Goal: Transaction & Acquisition: Purchase product/service

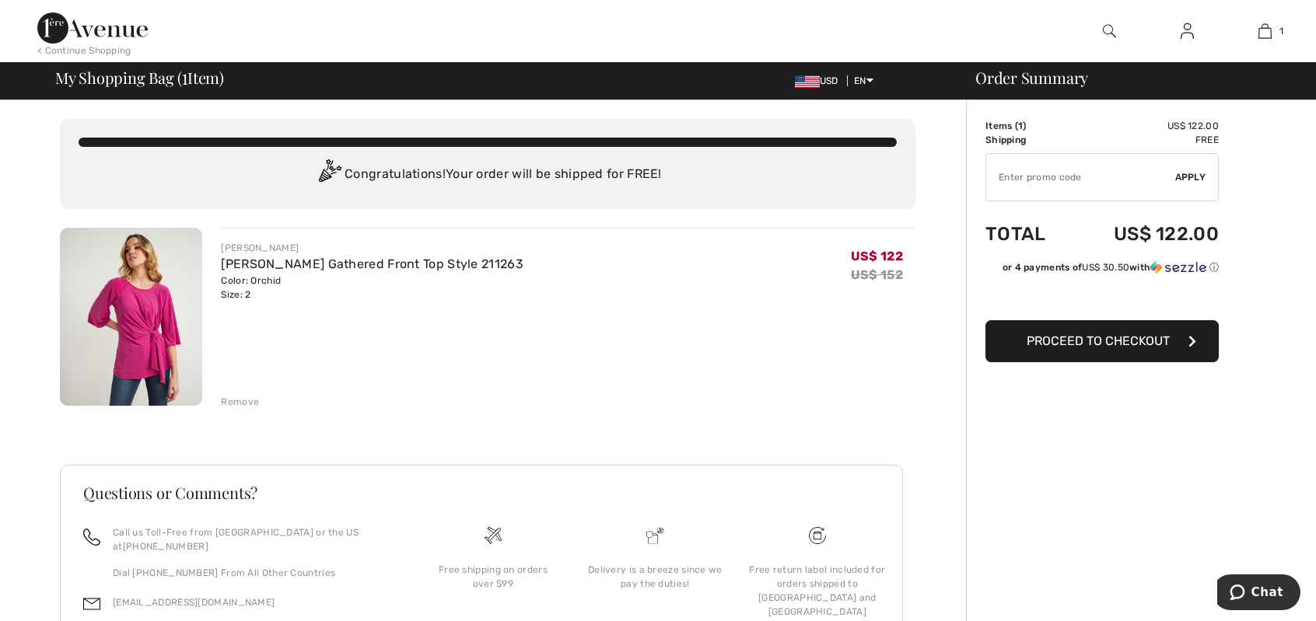
type input "NEW15"
type input "FREEXPRESS"
type input "NEW10"
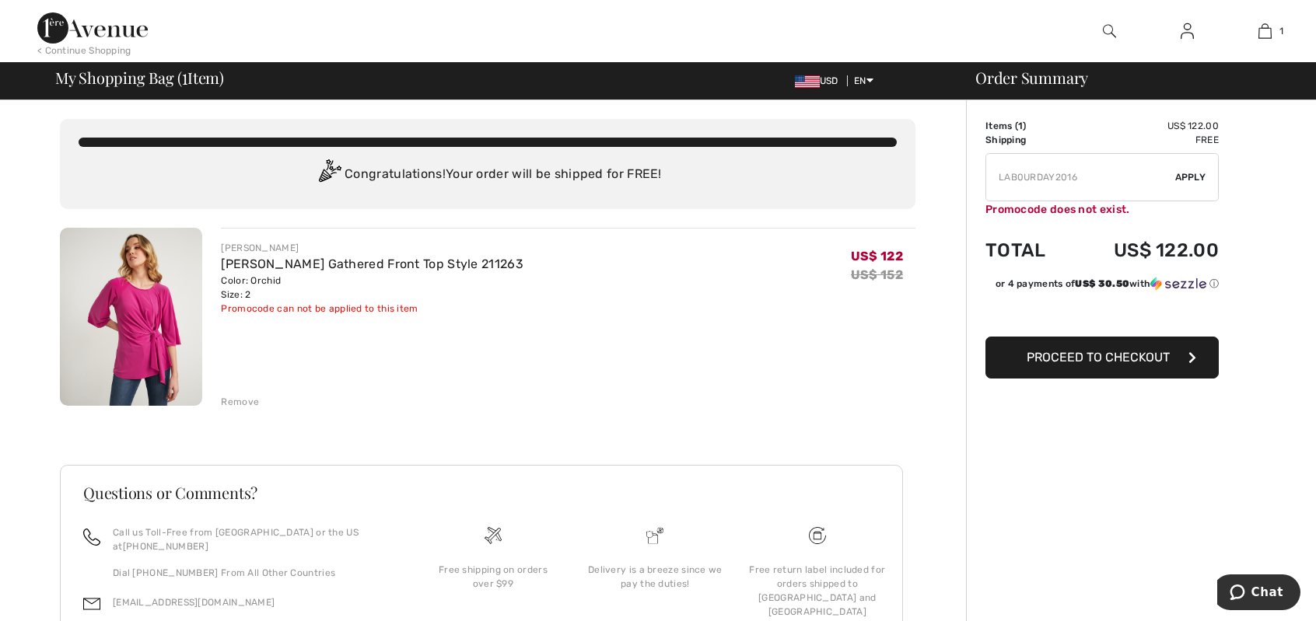
type input "FLASH15"
type input "FREEDENIMBAG"
type input "SURPRISE"
type input "NEW15"
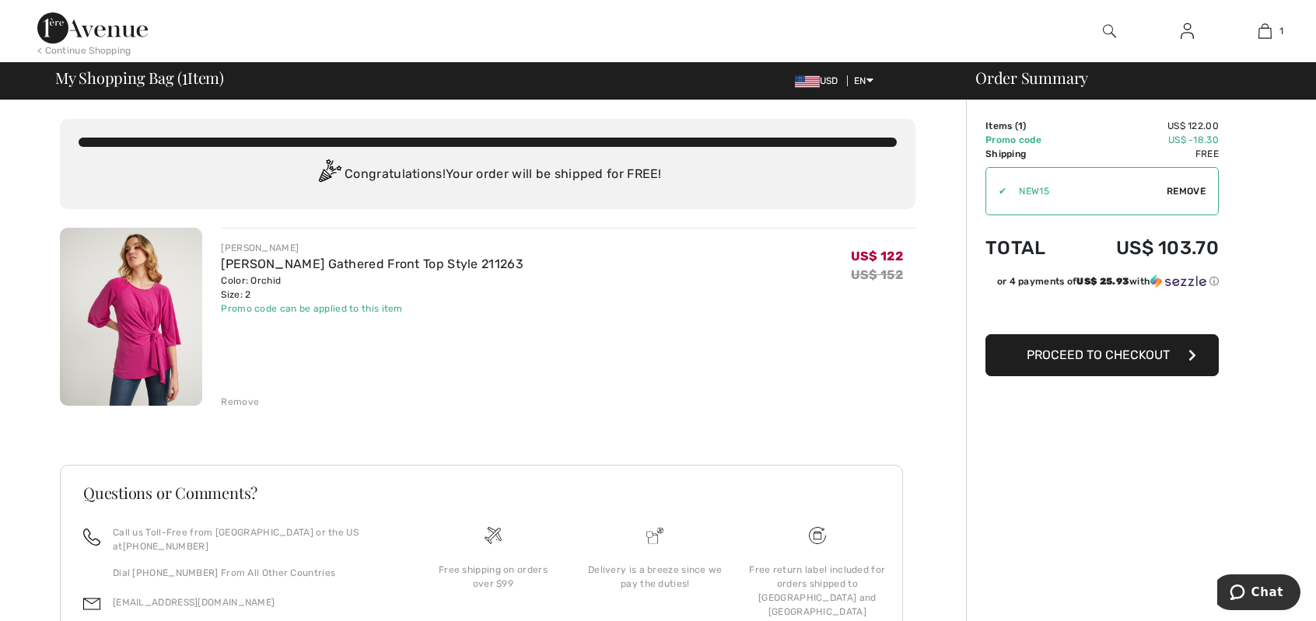
click at [1095, 355] on span "Proceed to Checkout" at bounding box center [1097, 355] width 143 height 15
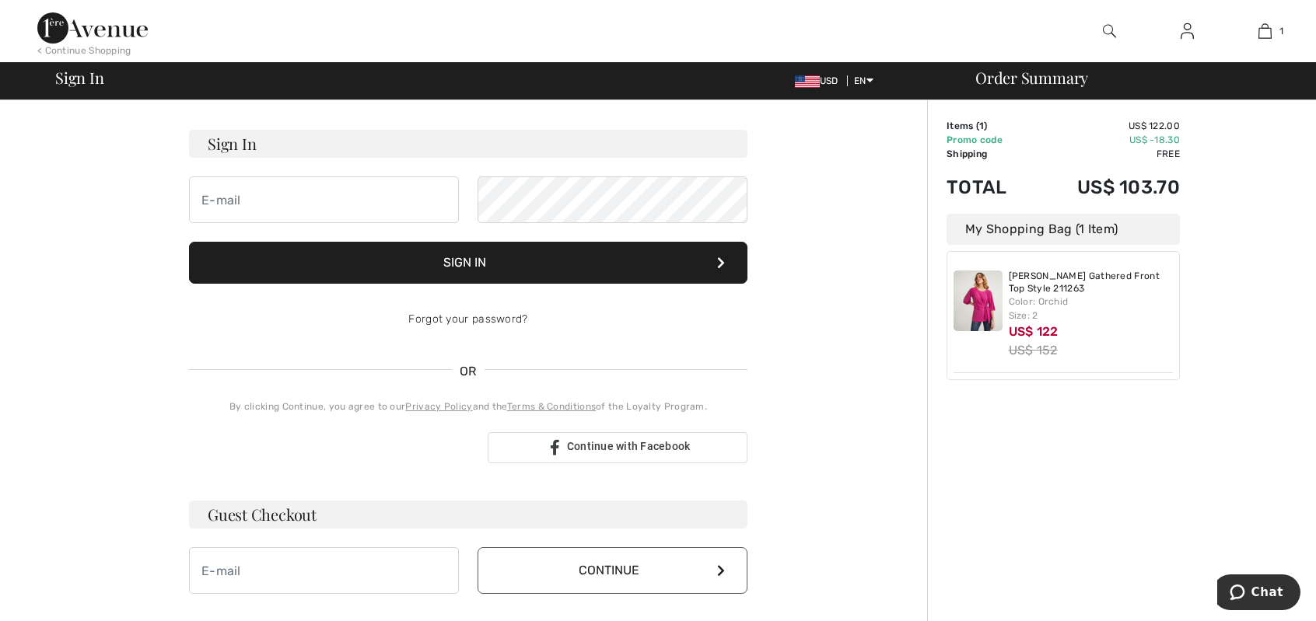
scroll to position [156, 0]
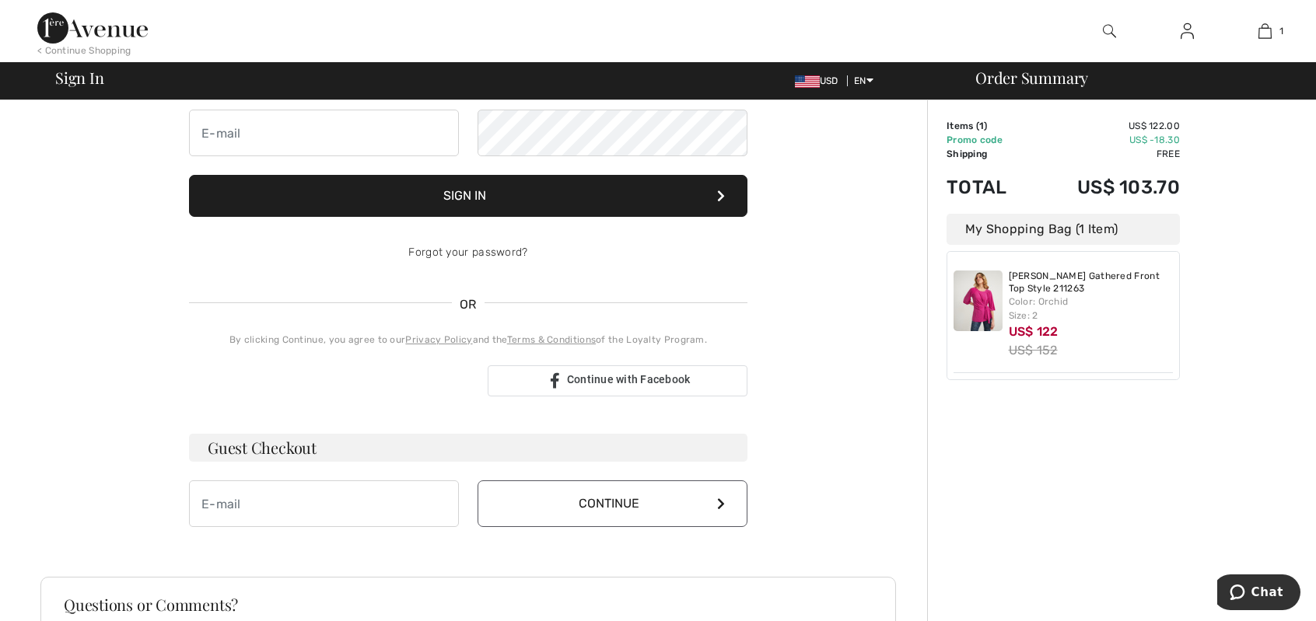
click at [449, 503] on span at bounding box center [450, 503] width 12 height 12
type input "anlrola@aol.com"
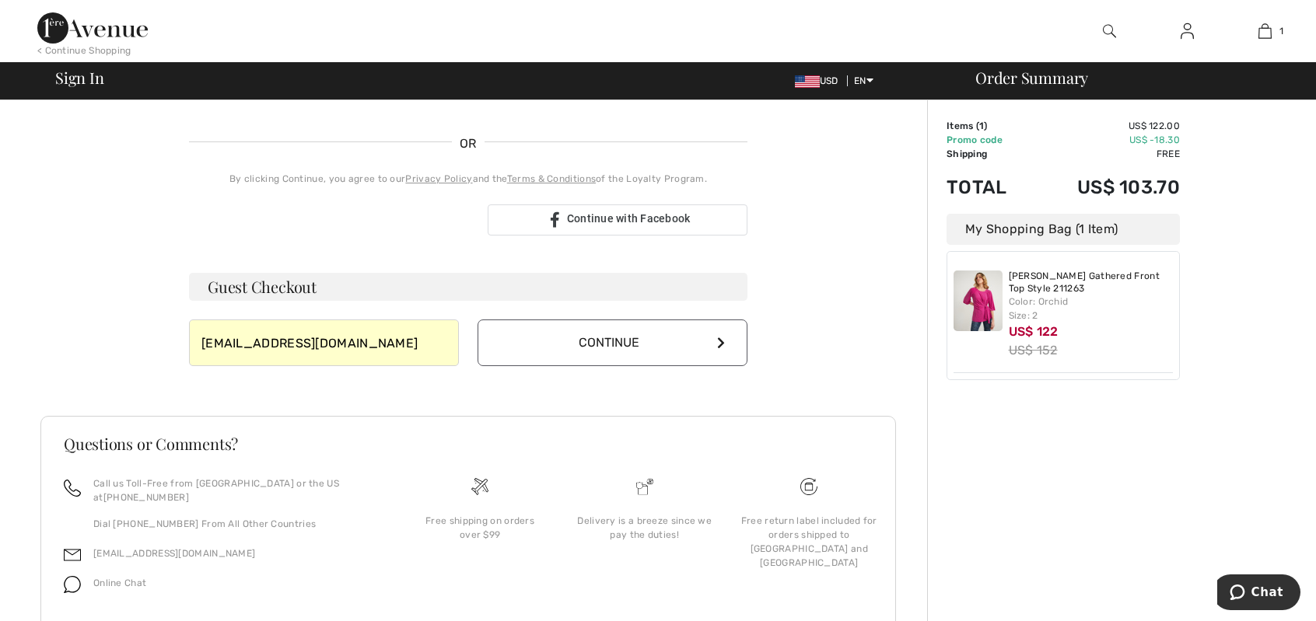
scroll to position [315, 0]
click at [724, 340] on icon at bounding box center [721, 344] width 8 height 12
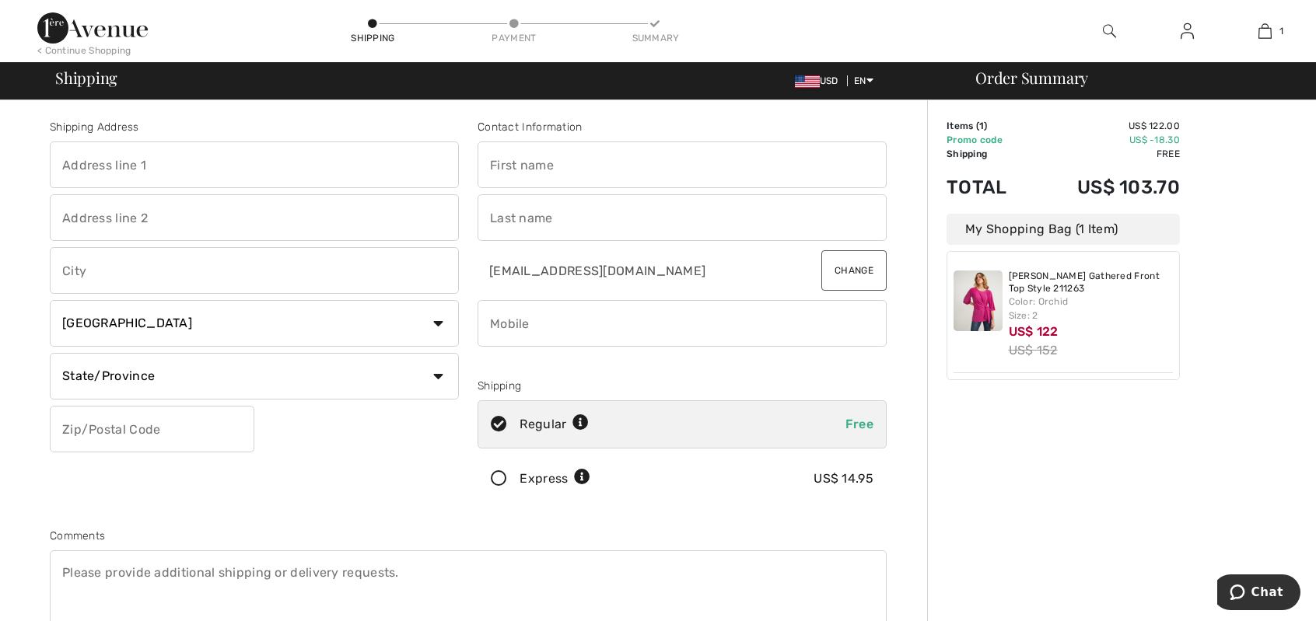
click at [449, 161] on span at bounding box center [450, 165] width 12 height 12
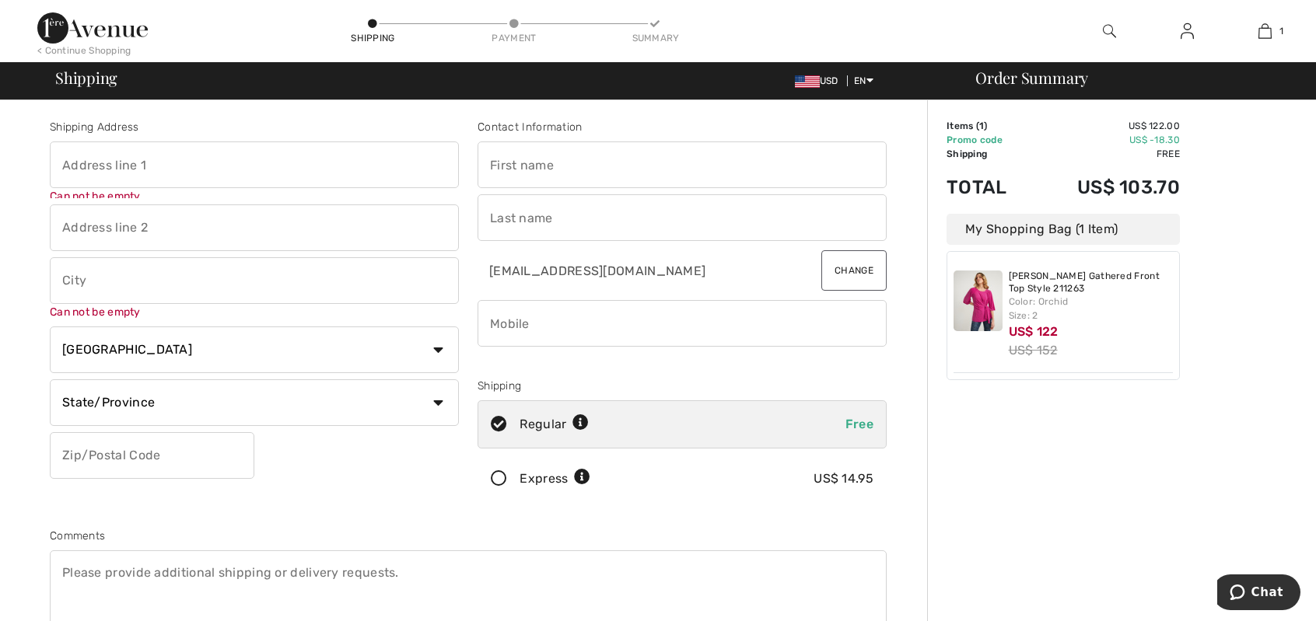
type input "[STREET_ADDRESS]"
type input "Sioux Falls"
select select "US"
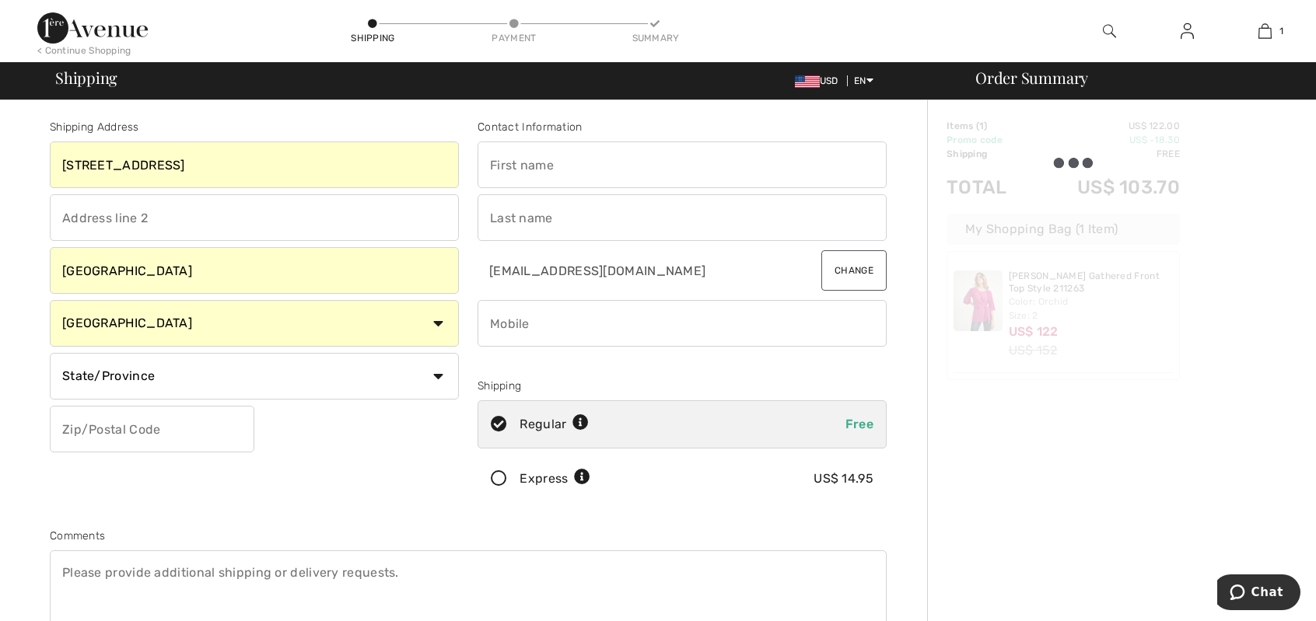
type input "57108"
type input "Anlee"
type input "Rola"
type input "6053661653"
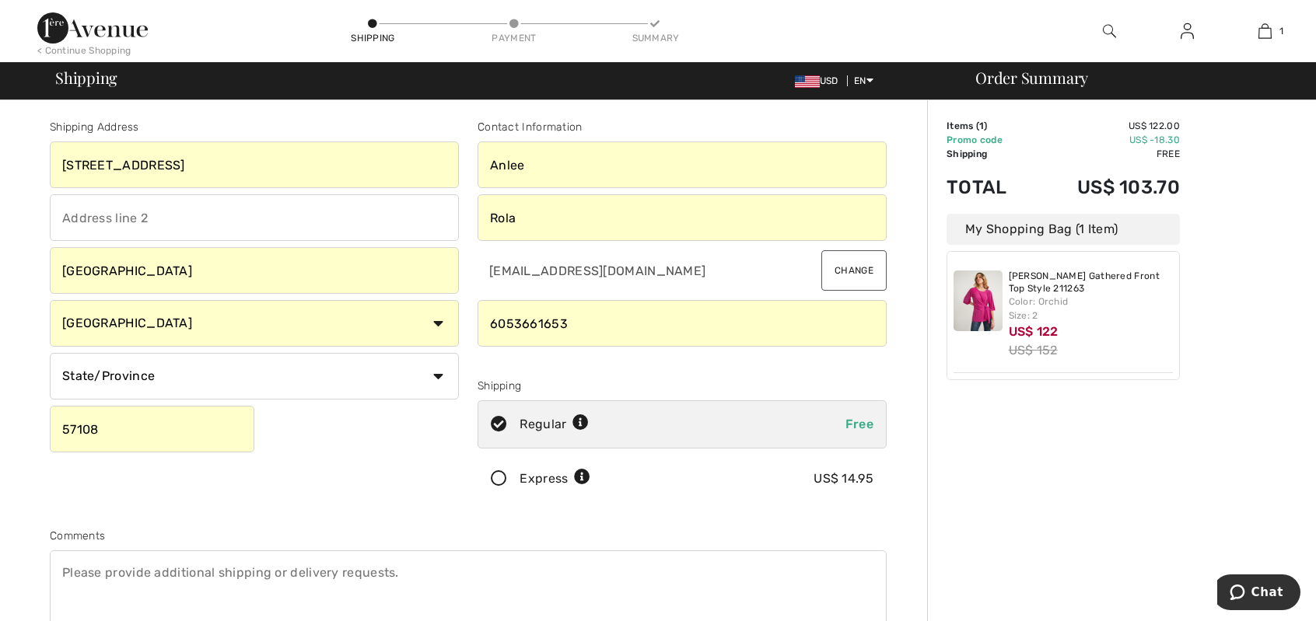
click at [439, 376] on select "State/Province Alabama Alaska American Samoa Arizona Arkansas California Colora…" at bounding box center [254, 376] width 409 height 47
select select "SD"
click at [50, 353] on select "State/Province Alabama Alaska American Samoa Arizona Arkansas California Colora…" at bounding box center [254, 376] width 409 height 47
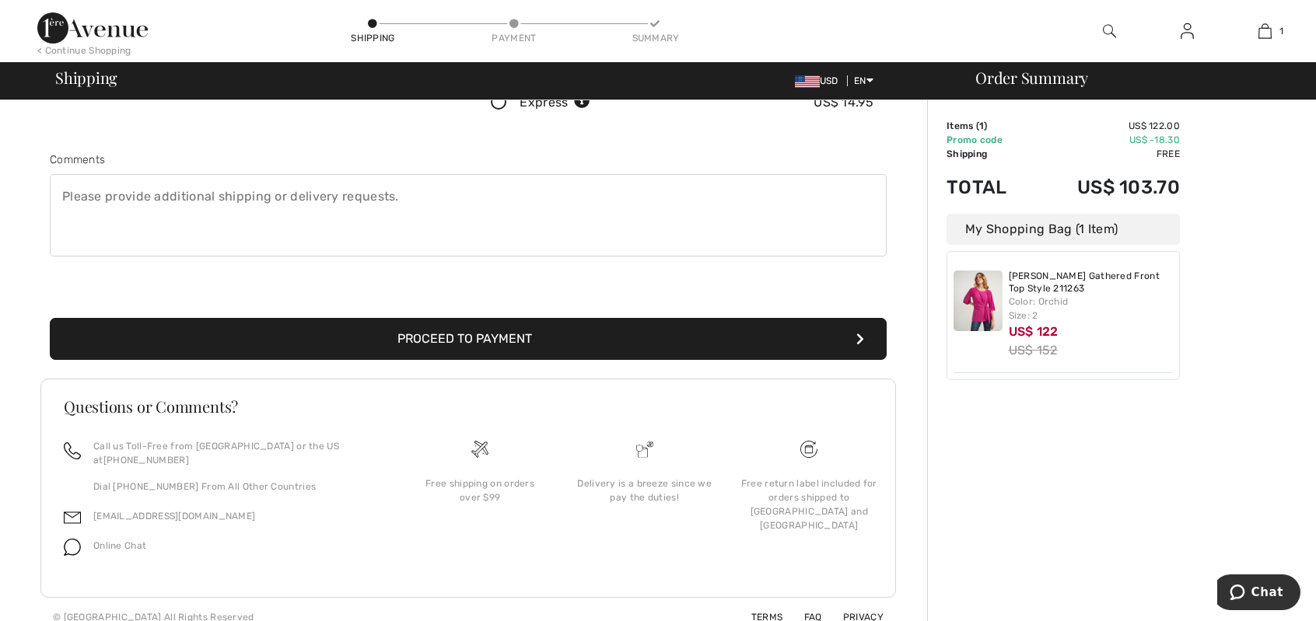
scroll to position [299, 0]
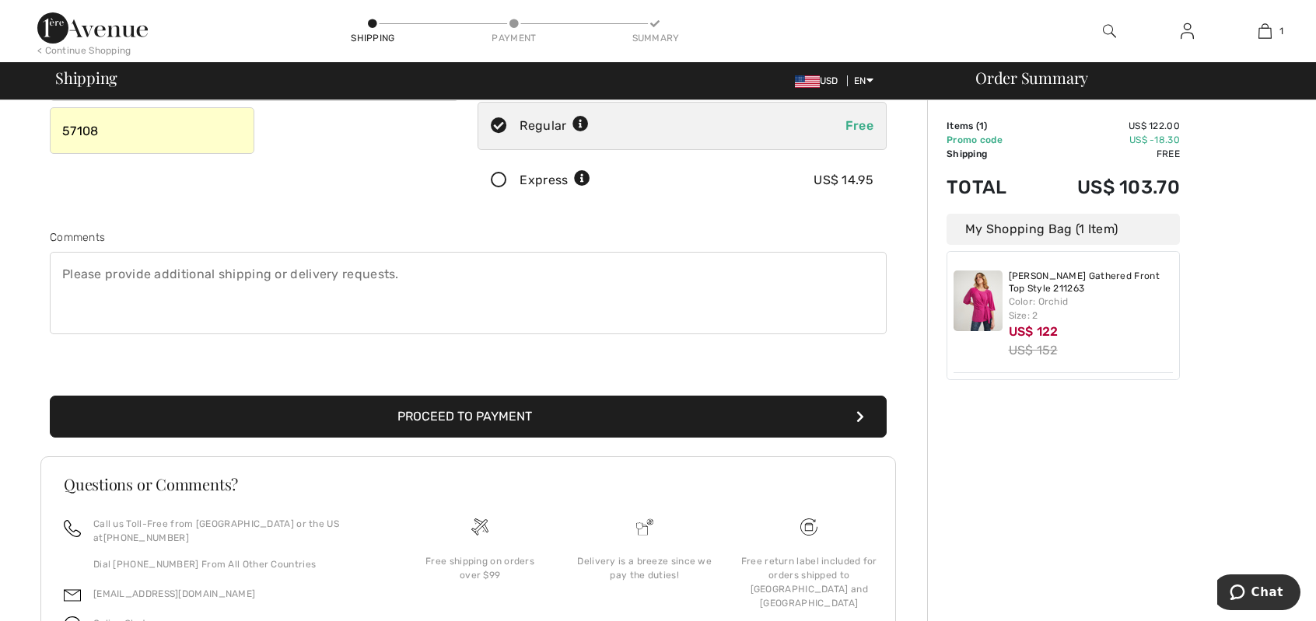
click at [668, 411] on button "Proceed to Payment" at bounding box center [468, 417] width 837 height 42
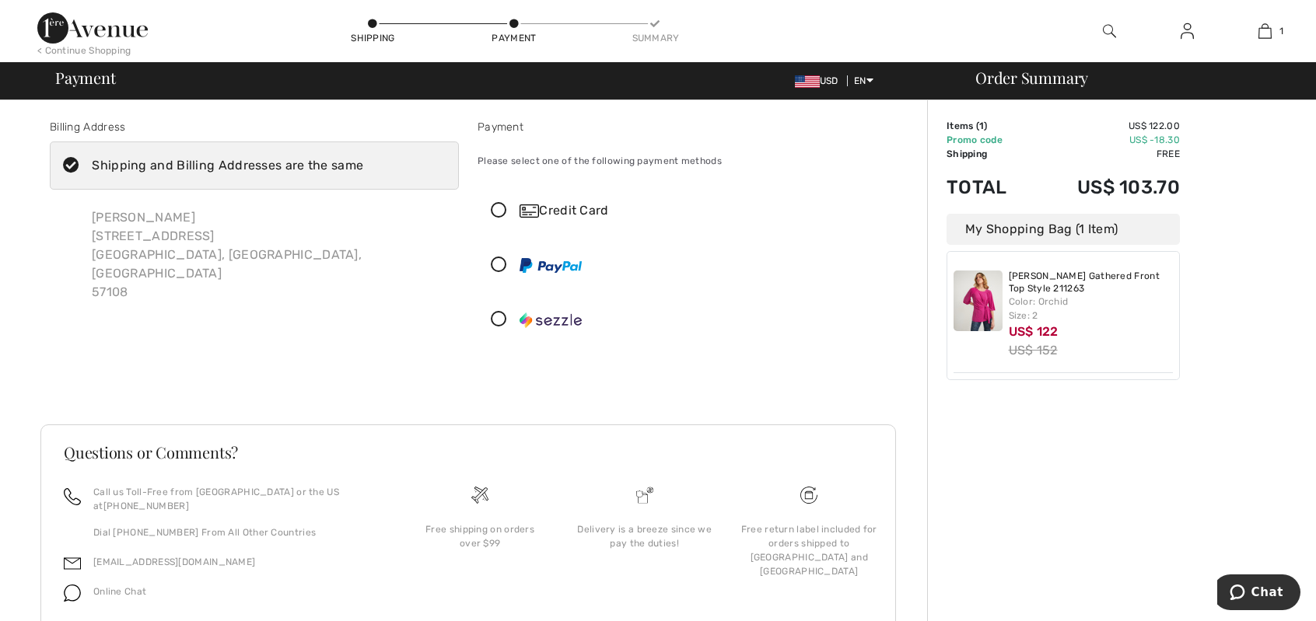
click at [195, 161] on div "Shipping and Billing Addresses are the same" at bounding box center [227, 165] width 271 height 19
click at [363, 161] on input "Shipping and Billing Addresses are the same" at bounding box center [368, 165] width 10 height 47
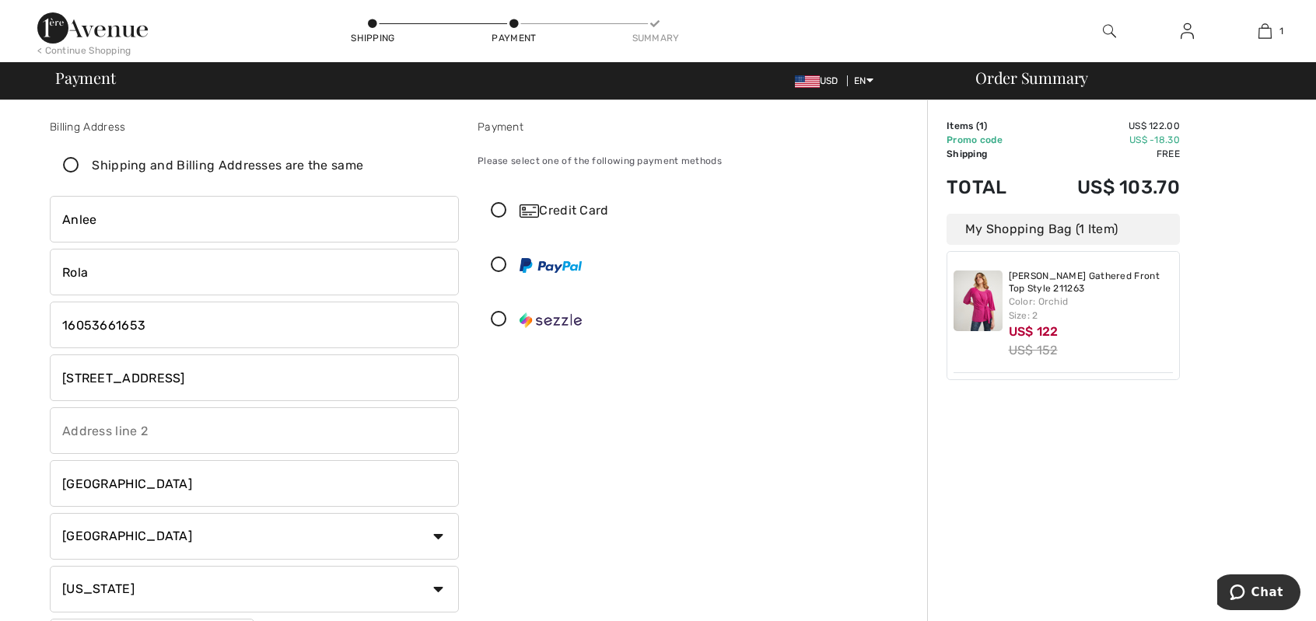
checkbox input "false"
click at [499, 208] on icon at bounding box center [498, 211] width 41 height 16
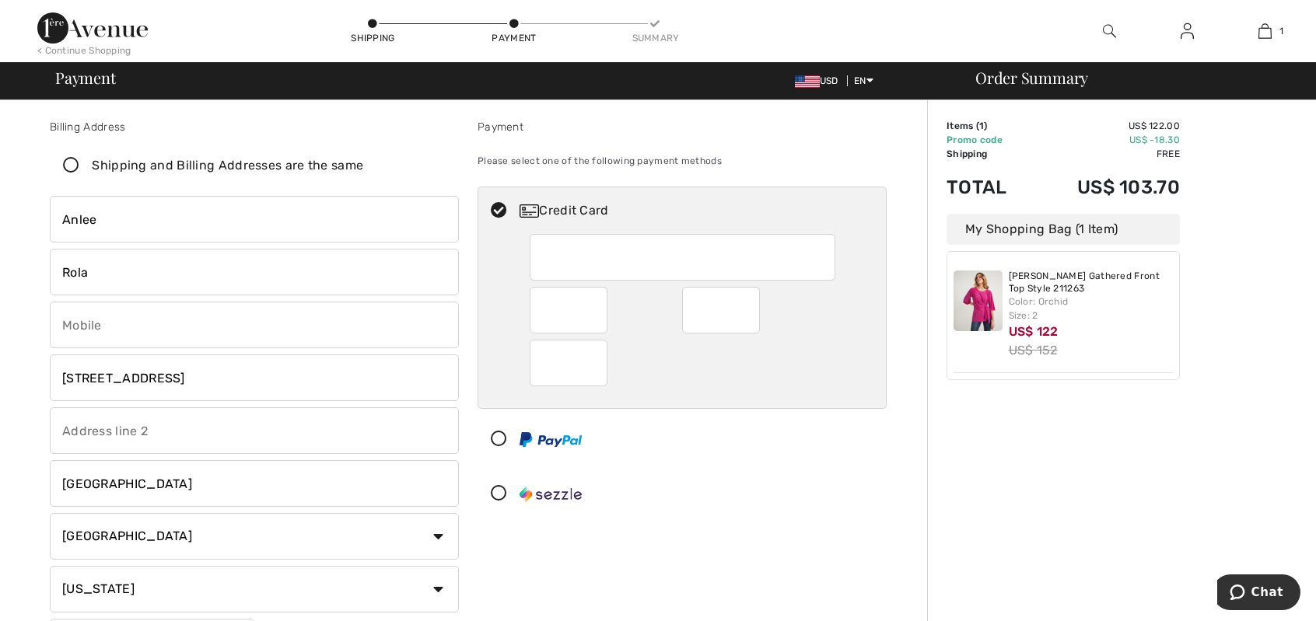
type input "6053661653"
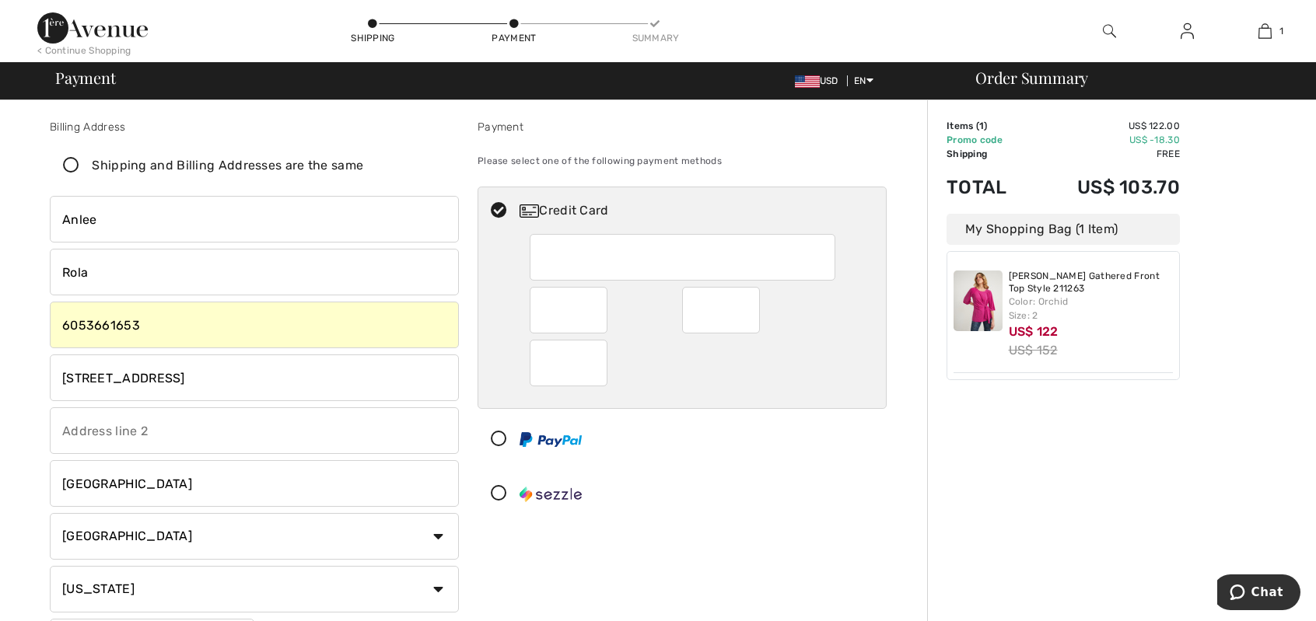
scroll to position [389, 0]
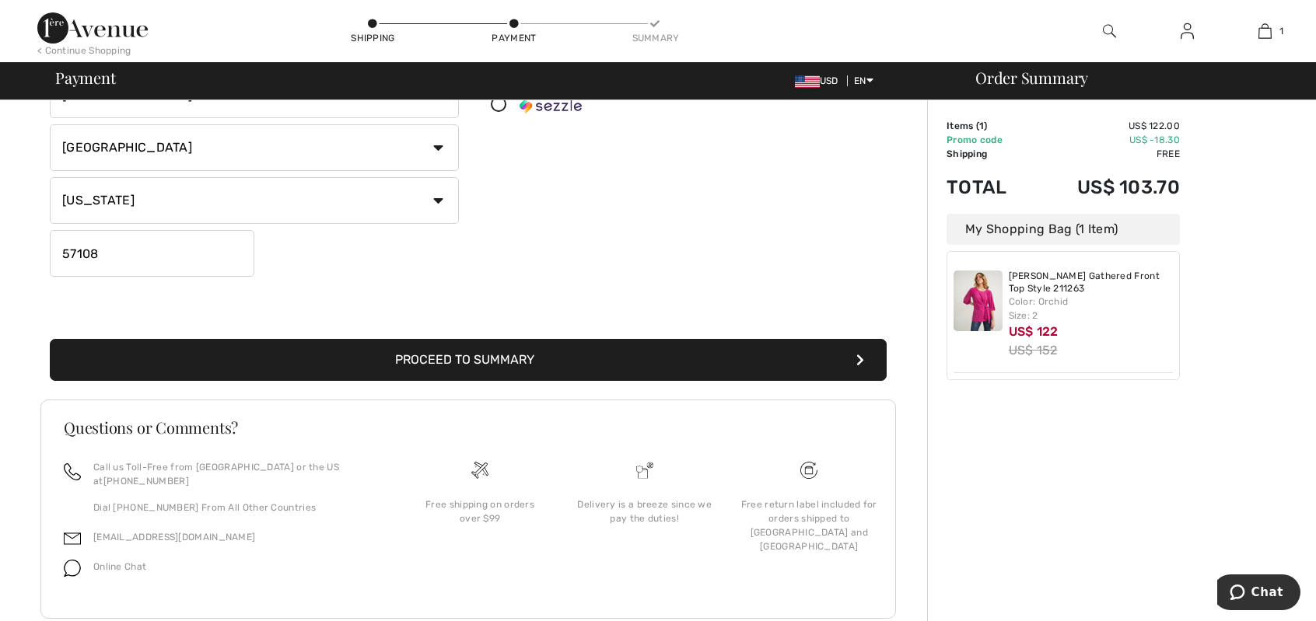
click at [540, 365] on button "Proceed to Summary" at bounding box center [468, 360] width 837 height 42
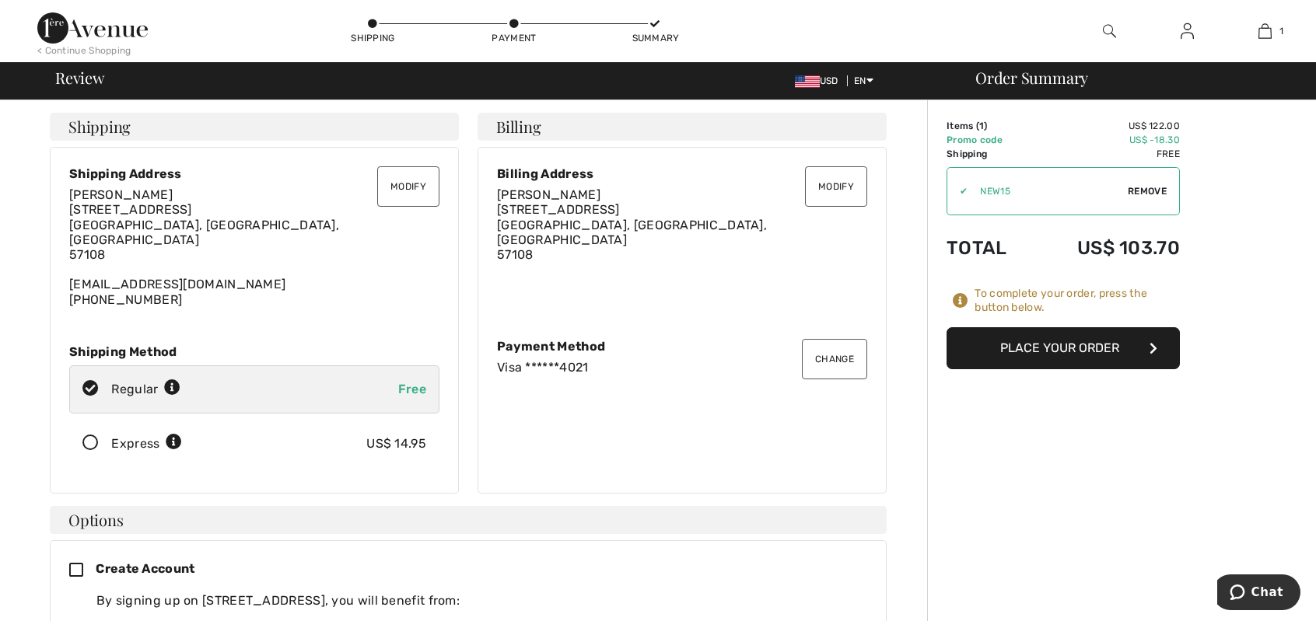
click at [1026, 351] on button "Place Your Order" at bounding box center [1062, 348] width 233 height 42
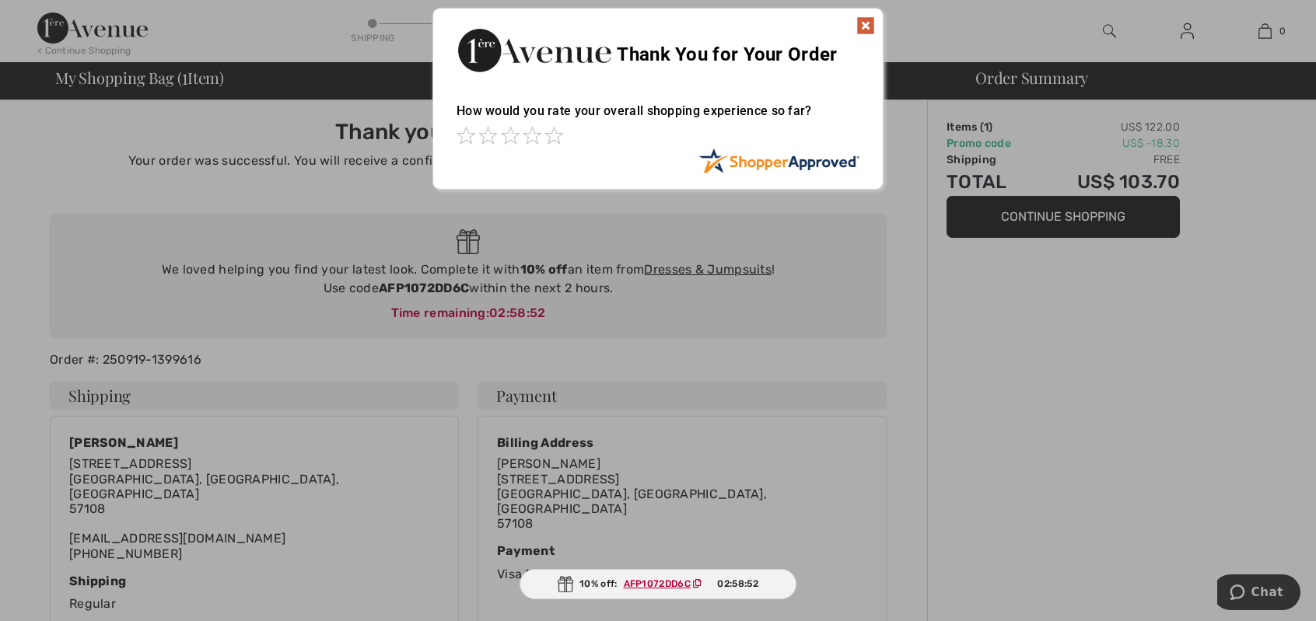
click at [863, 24] on img at bounding box center [865, 25] width 19 height 19
